Goal: Task Accomplishment & Management: Manage account settings

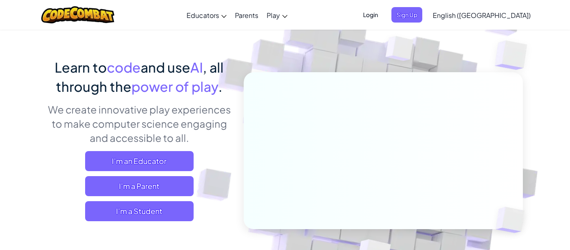
scroll to position [44, 0]
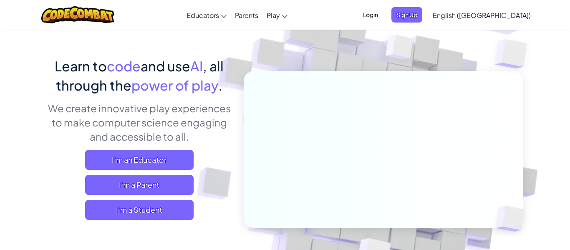
click at [383, 17] on span "Login" at bounding box center [370, 14] width 25 height 15
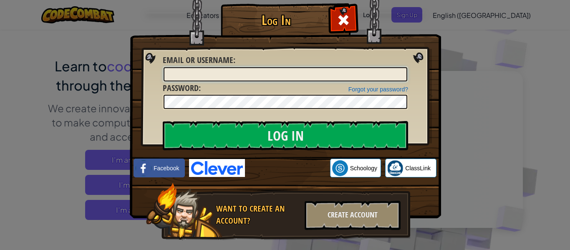
click at [281, 72] on input "Email or Username :" at bounding box center [286, 74] width 244 height 14
type input "[EMAIL_ADDRESS][DOMAIN_NAME]"
click at [268, 78] on input "[EMAIL_ADDRESS][DOMAIN_NAME]" at bounding box center [286, 74] width 244 height 14
click at [248, 73] on input "[EMAIL_ADDRESS][DOMAIN_NAME]" at bounding box center [286, 74] width 244 height 14
click at [200, 76] on input "[EMAIL_ADDRESS][DOMAIN_NAME]" at bounding box center [286, 74] width 244 height 14
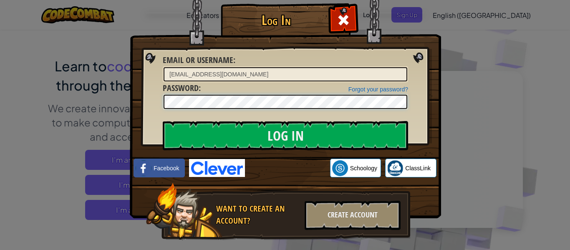
click at [163, 121] on input "Log In" at bounding box center [285, 135] width 245 height 29
